Goal: Communication & Community: Ask a question

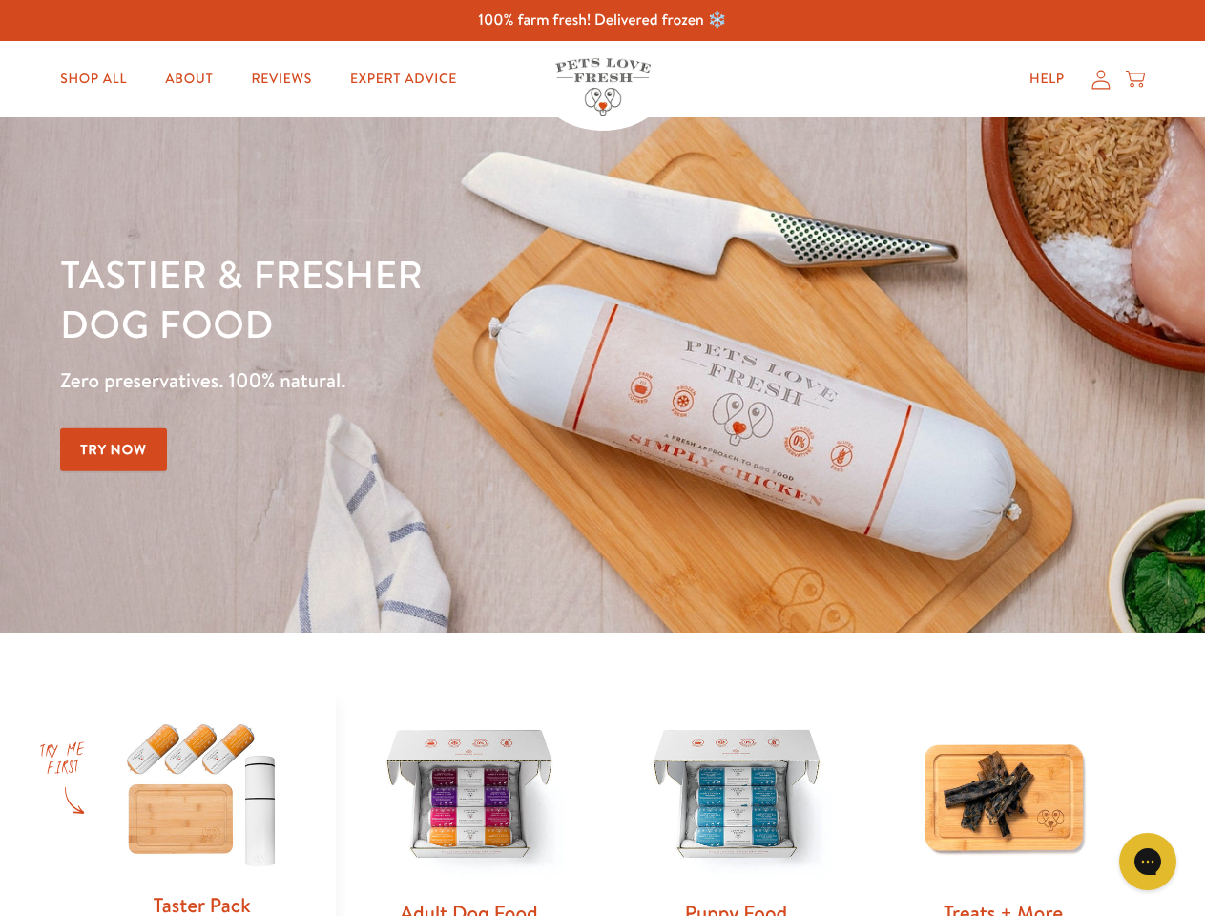
click at [602, 458] on div "Tastier & fresher dog food Zero preservatives. 100% natural. Try Now" at bounding box center [421, 375] width 723 height 252
click at [1148, 862] on icon "Gorgias live chat" at bounding box center [1148, 861] width 18 height 18
